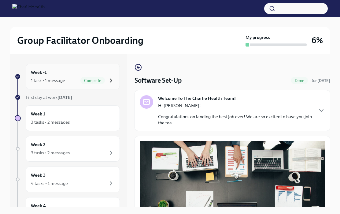
click at [112, 79] on icon "button" at bounding box center [110, 80] width 7 height 7
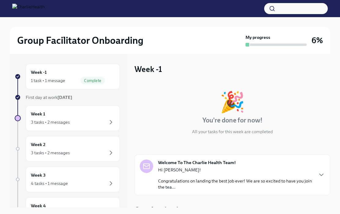
scroll to position [32, 0]
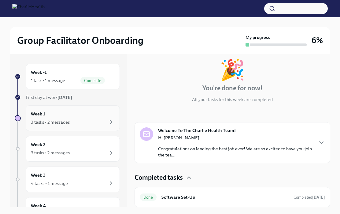
click at [84, 121] on div "3 tasks • 2 messages" at bounding box center [73, 121] width 84 height 7
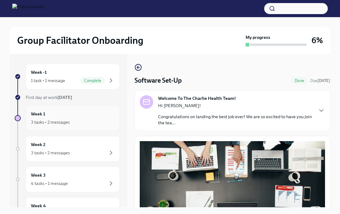
click at [76, 109] on div "Week 1 3 tasks • 2 messages" at bounding box center [73, 118] width 94 height 26
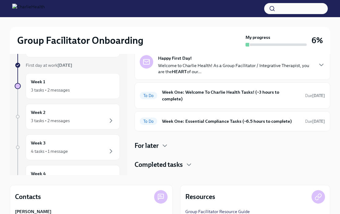
scroll to position [25, 0]
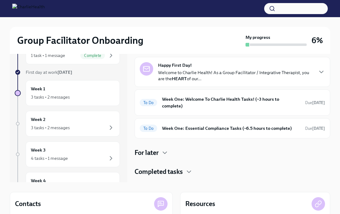
click at [181, 170] on h4 "Completed tasks" at bounding box center [158, 171] width 48 height 9
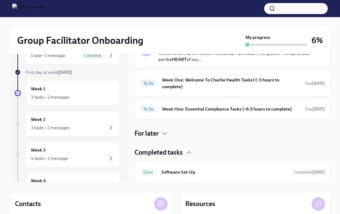
click at [160, 131] on div "For later" at bounding box center [232, 133] width 196 height 9
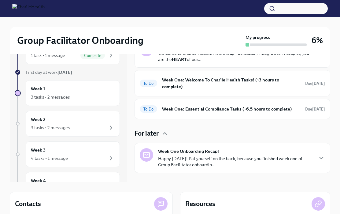
scroll to position [54, 0]
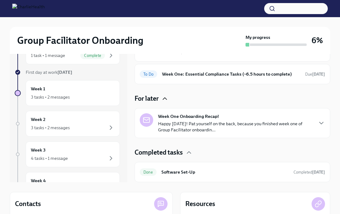
click at [166, 100] on icon "button" at bounding box center [164, 98] width 7 height 7
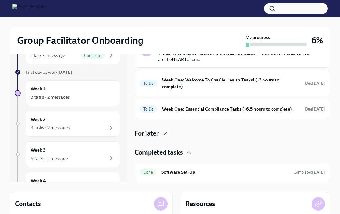
scroll to position [0, 0]
